Goal: Task Accomplishment & Management: Use online tool/utility

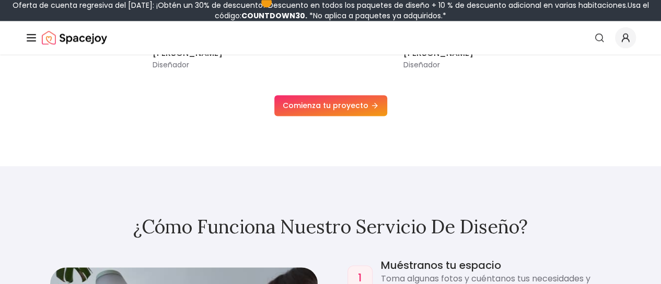
scroll to position [731, 0]
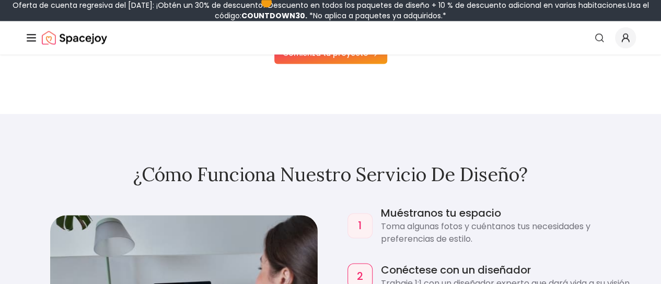
click at [0, 0] on font "Diseño de IA" at bounding box center [0, 0] width 0 height 0
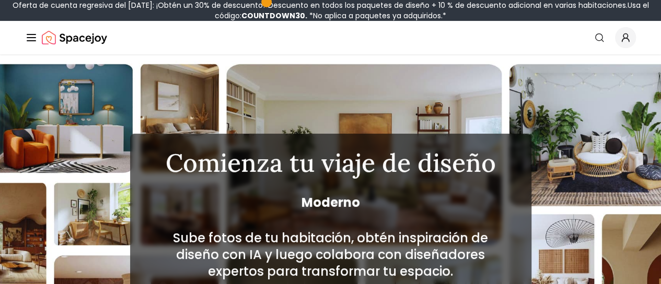
scroll to position [104, 0]
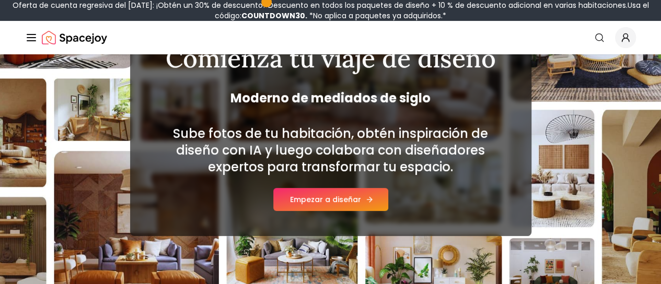
click at [343, 205] on font "Empezar a diseñar" at bounding box center [325, 199] width 71 height 10
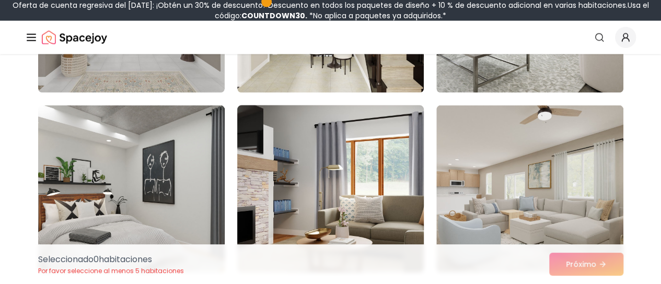
scroll to position [1201, 0]
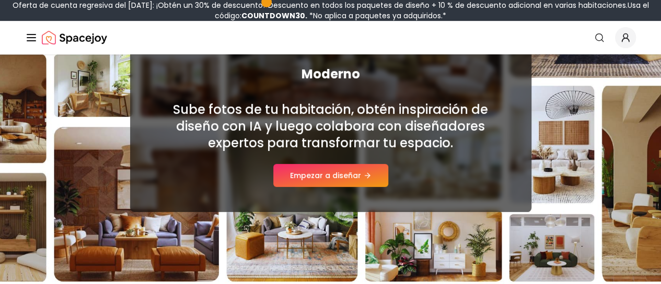
scroll to position [104, 0]
